Goal: Transaction & Acquisition: Purchase product/service

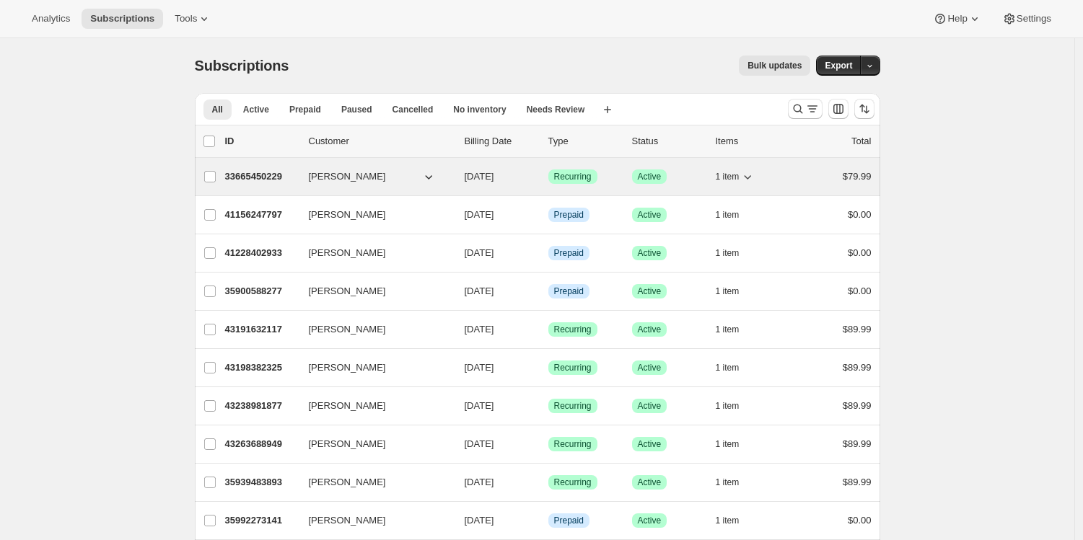
click at [285, 174] on p "33665450229" at bounding box center [261, 177] width 72 height 14
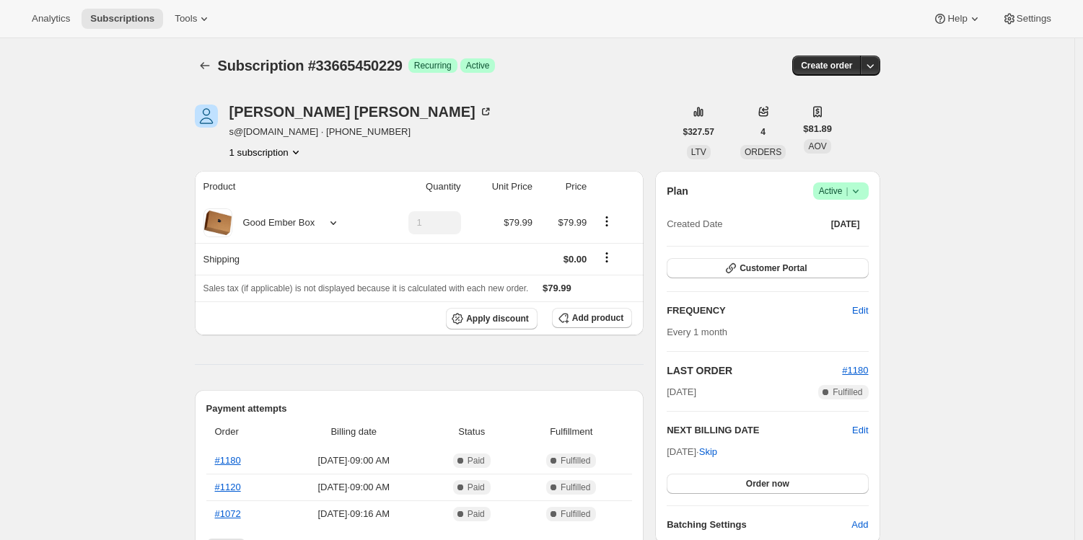
scroll to position [183, 0]
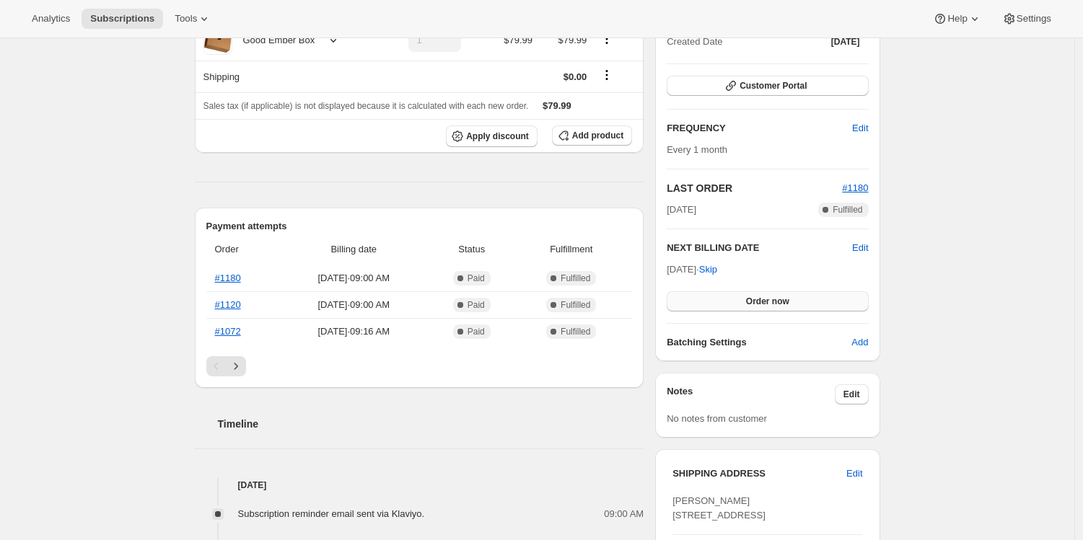
click at [715, 302] on button "Order now" at bounding box center [767, 302] width 201 height 20
click at [792, 297] on span "Click to confirm" at bounding box center [768, 302] width 66 height 12
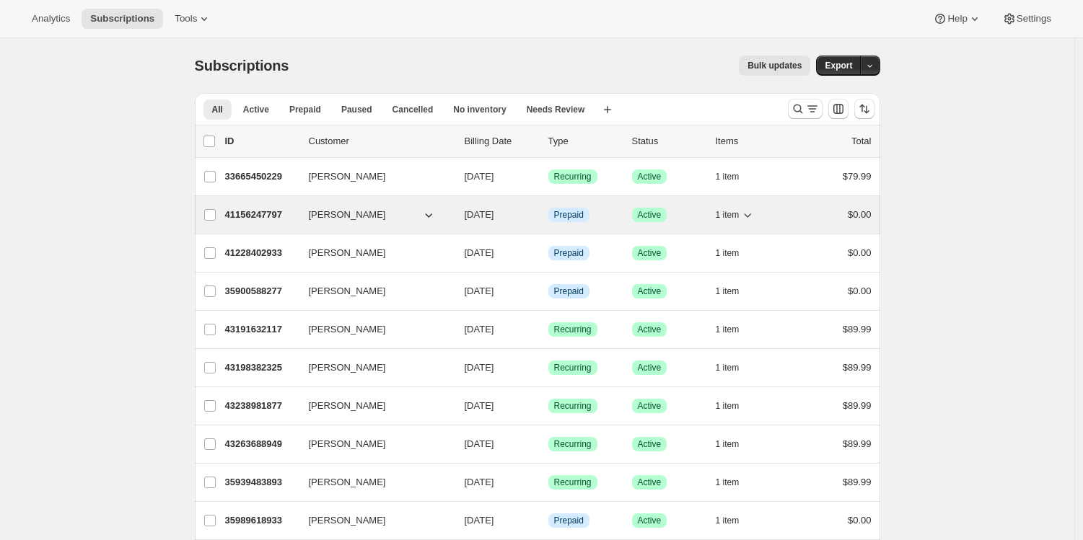
click at [272, 213] on p "41156247797" at bounding box center [261, 215] width 72 height 14
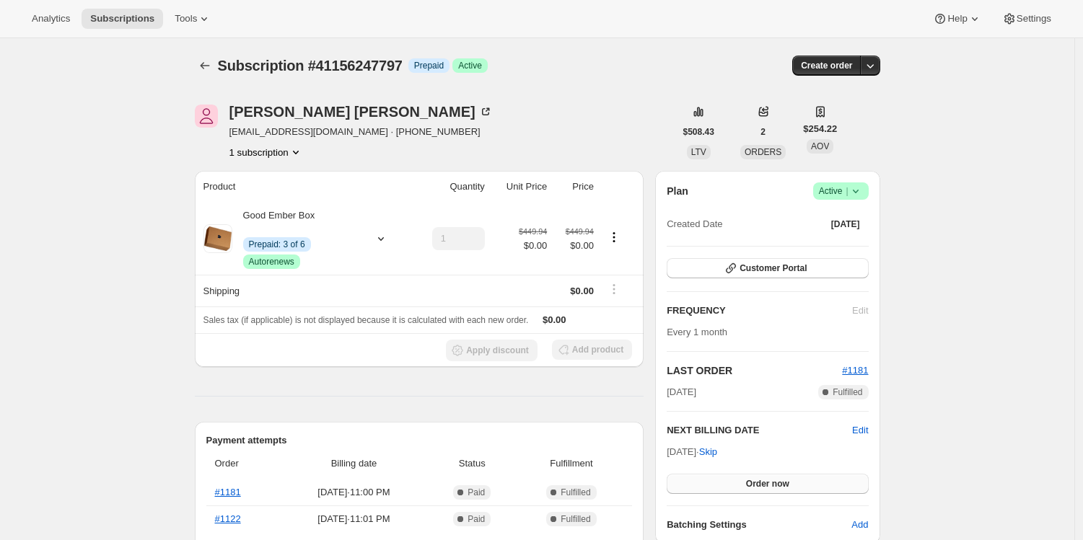
click at [768, 488] on span "Order now" at bounding box center [767, 484] width 43 height 12
click at [768, 488] on span "Click to confirm" at bounding box center [768, 484] width 66 height 12
